Goal: Communication & Community: Answer question/provide support

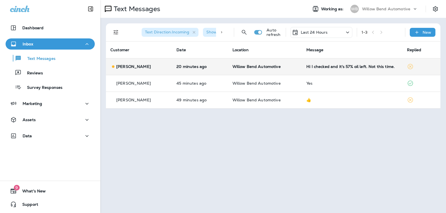
click at [350, 62] on td "Hi I checked and it's 57% oil left. Not this time." at bounding box center [352, 66] width 100 height 17
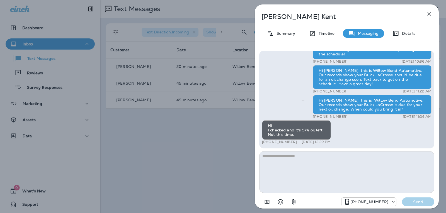
click at [305, 161] on textarea at bounding box center [346, 172] width 175 height 42
type textarea "*"
click at [279, 203] on icon "Select an emoji" at bounding box center [280, 202] width 5 height 5
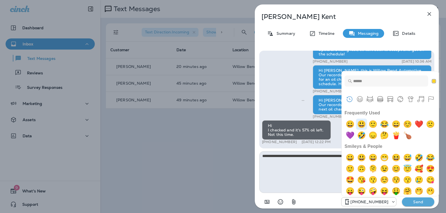
click at [367, 125] on img "smiley" at bounding box center [361, 124] width 11 height 11
type textarea "**********"
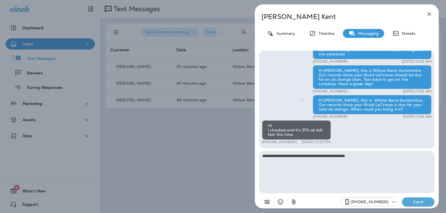
click at [412, 198] on button "Send" at bounding box center [418, 202] width 32 height 9
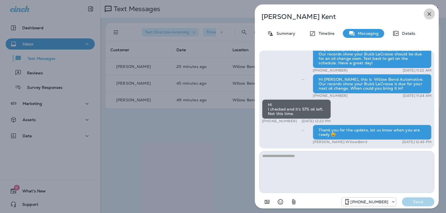
click at [429, 14] on icon "button" at bounding box center [430, 14] width 4 height 4
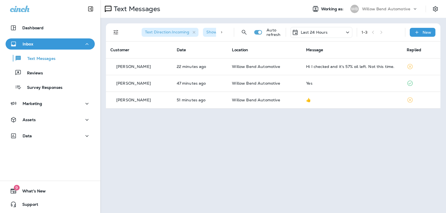
click at [317, 33] on p "Last 24 Hours" at bounding box center [314, 32] width 27 height 4
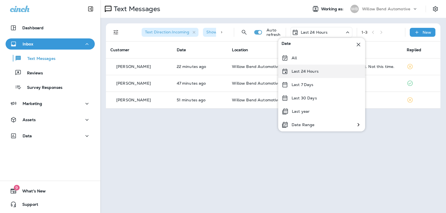
click at [316, 75] on div "Last 24 Hours" at bounding box center [321, 71] width 87 height 13
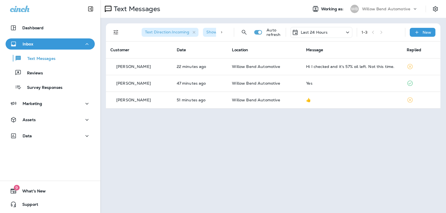
click at [308, 30] on div "Last 24 Hours" at bounding box center [310, 32] width 36 height 7
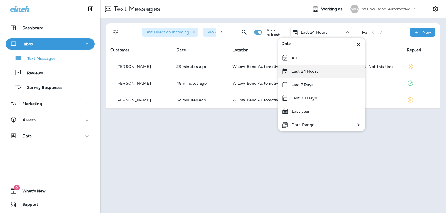
click at [307, 74] on p "Last 24 Hours" at bounding box center [305, 71] width 27 height 4
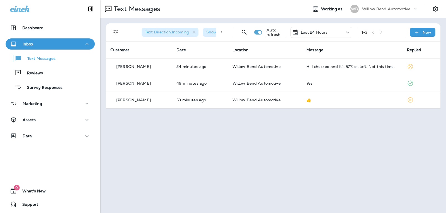
click at [315, 35] on div "Last 24 Hours" at bounding box center [310, 32] width 36 height 7
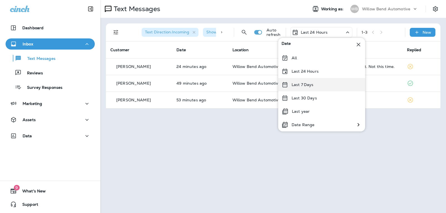
click at [313, 84] on div "Last 7 Days" at bounding box center [321, 84] width 87 height 13
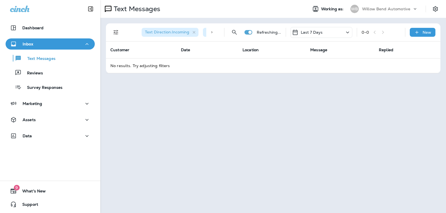
click at [318, 34] on p "Last 7 Days" at bounding box center [312, 32] width 22 height 4
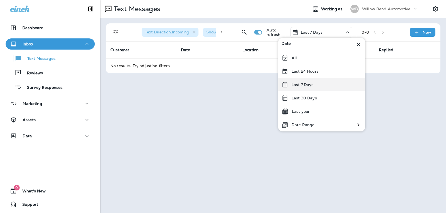
click at [307, 86] on p "Last 7 Days" at bounding box center [303, 85] width 22 height 4
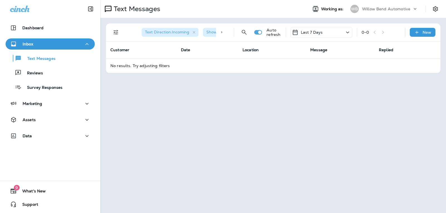
click at [316, 33] on p "Last 7 Days" at bounding box center [312, 32] width 22 height 4
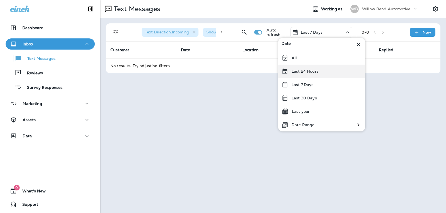
click at [310, 70] on p "Last 24 Hours" at bounding box center [305, 71] width 27 height 4
